Goal: Task Accomplishment & Management: Manage account settings

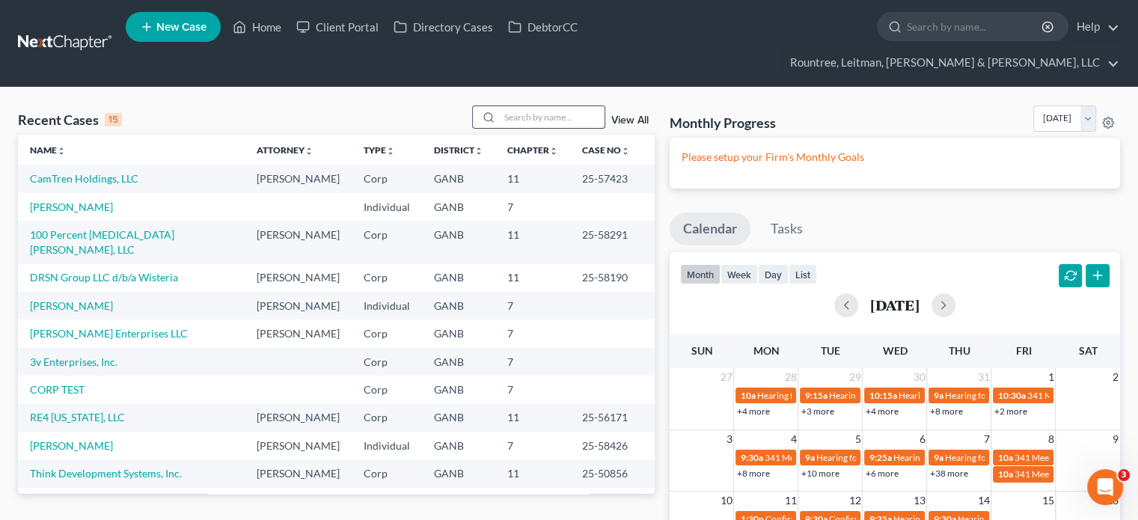
click at [546, 106] on input "search" at bounding box center [552, 117] width 105 height 22
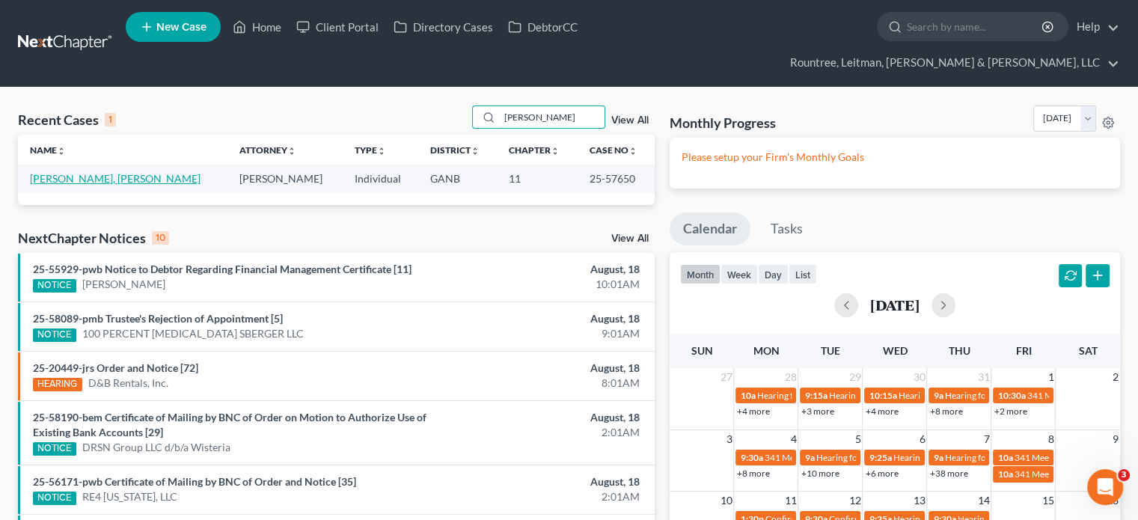
type input "wang"
click at [74, 172] on link "Wang, Qiujiang" at bounding box center [115, 178] width 171 height 13
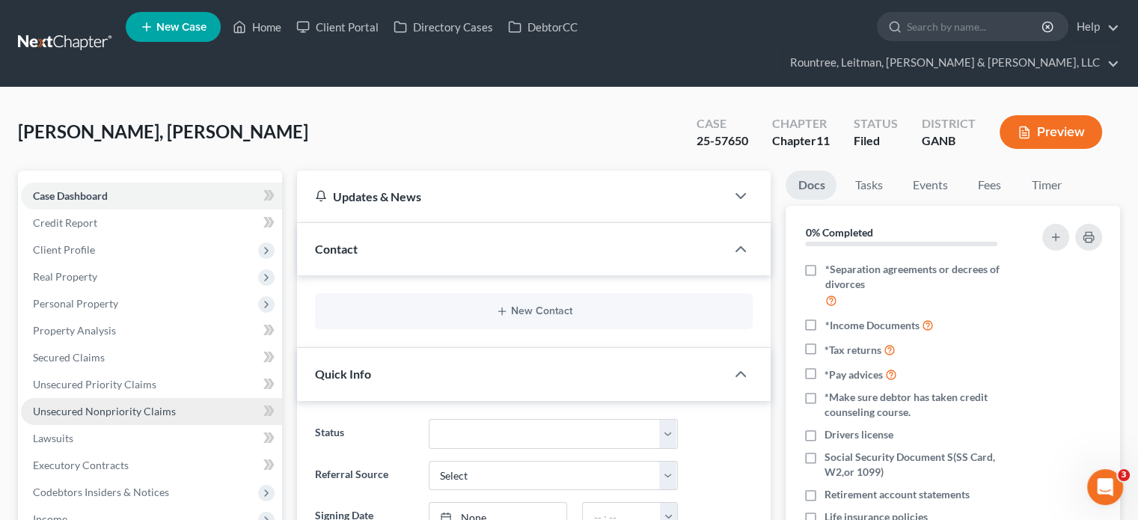
click at [89, 405] on span "Unsecured Nonpriority Claims" at bounding box center [104, 411] width 143 height 13
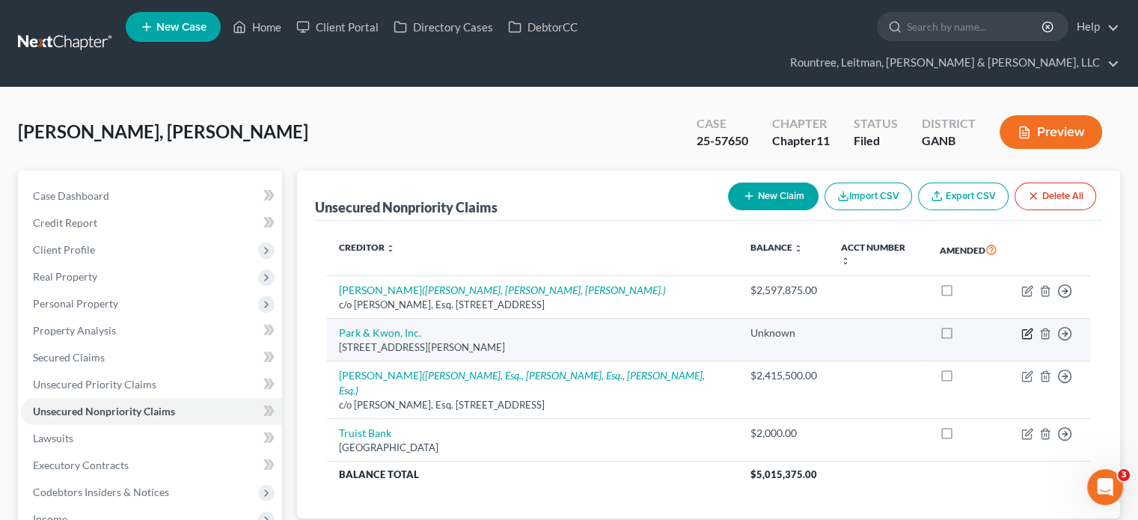
click at [1027, 328] on icon "button" at bounding box center [1028, 331] width 7 height 7
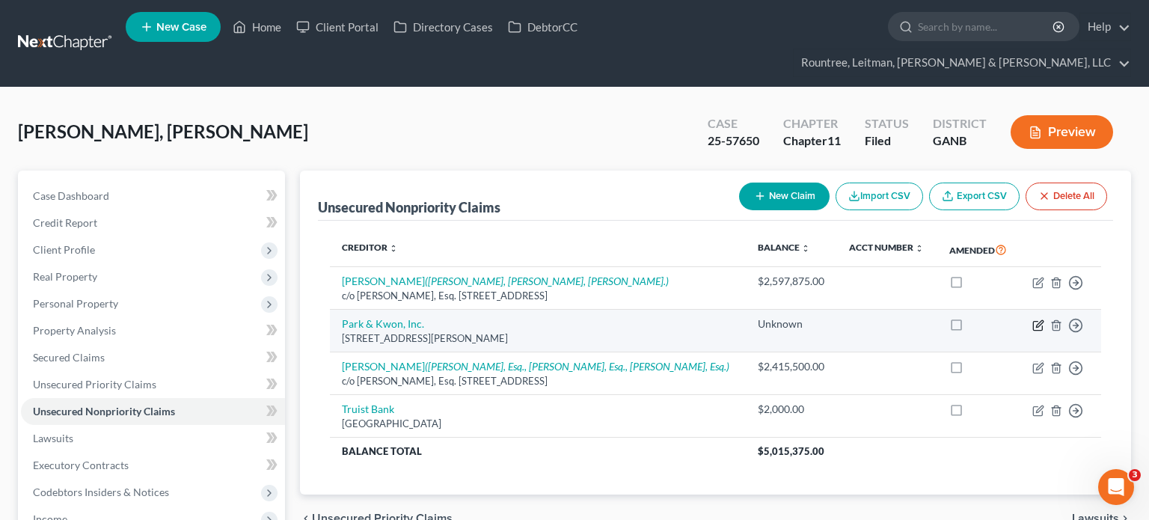
select select "10"
select select "14"
select select "3"
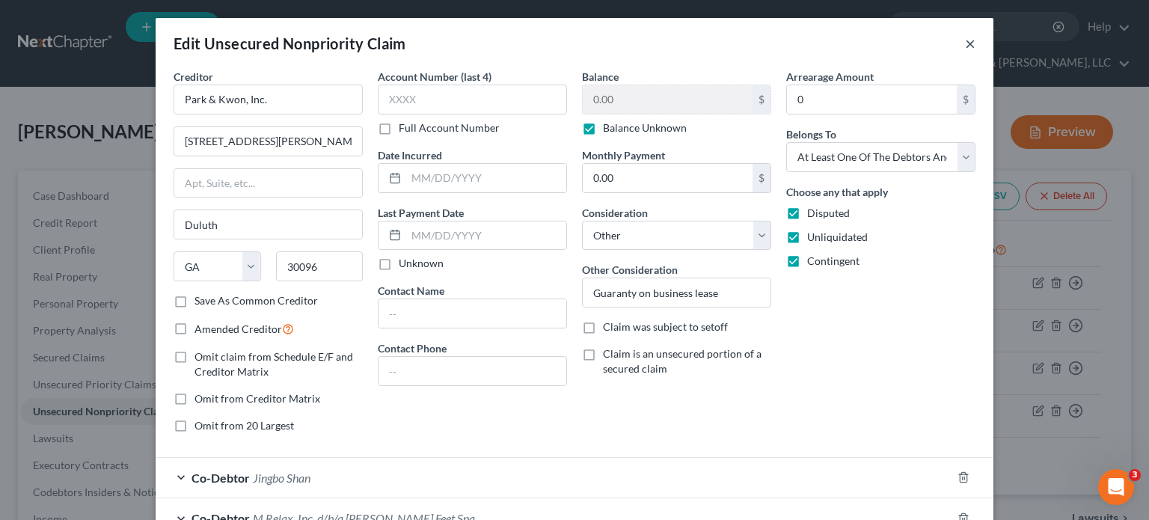
click at [965, 44] on button "×" at bounding box center [970, 43] width 10 height 18
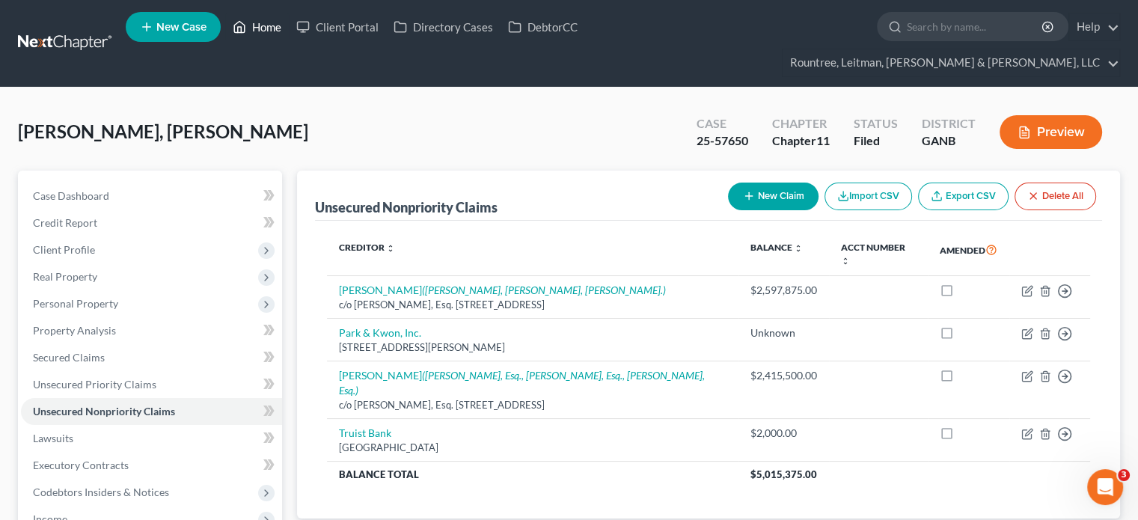
click at [262, 32] on link "Home" at bounding box center [257, 26] width 64 height 27
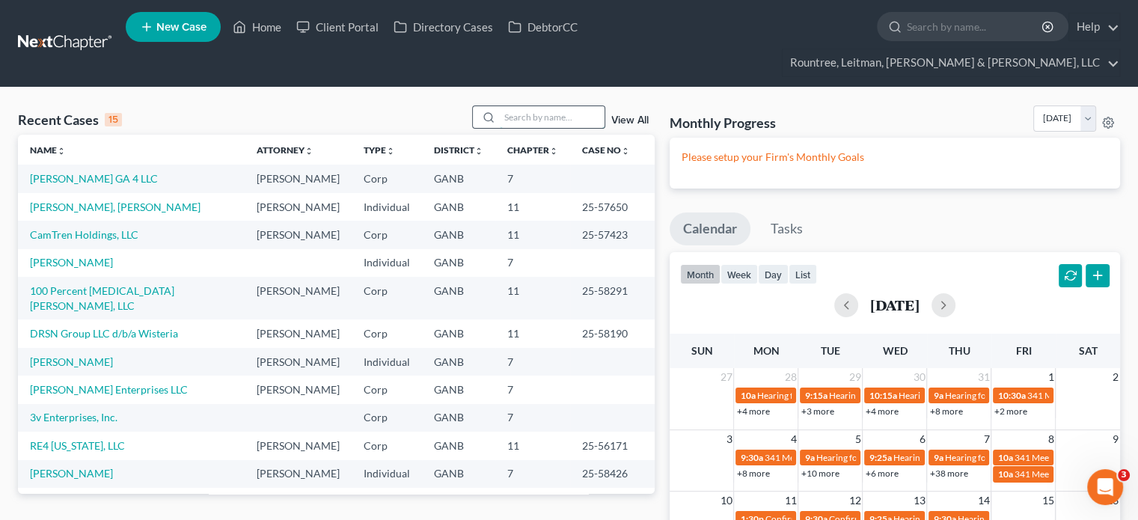
click at [550, 106] on input "search" at bounding box center [552, 117] width 105 height 22
type input "browning"
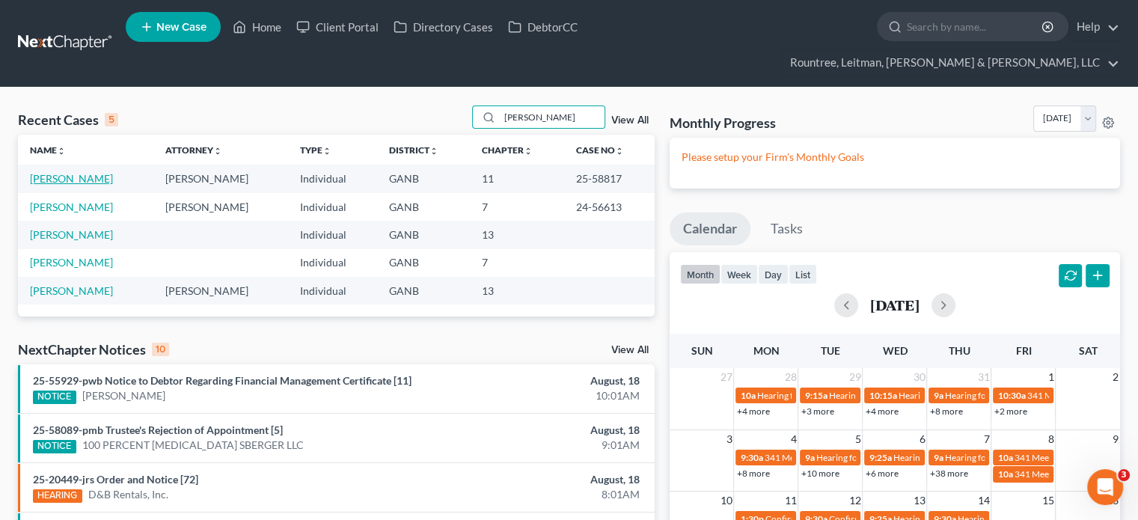
click at [68, 172] on link "Browning, Donny" at bounding box center [71, 178] width 83 height 13
